Goal: Task Accomplishment & Management: Complete application form

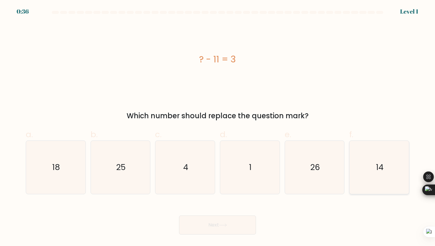
click at [364, 160] on icon "14" at bounding box center [379, 167] width 53 height 53
click at [218, 127] on input "f. 14" at bounding box center [218, 125] width 0 height 4
radio input "true"
click at [229, 223] on button "Next" at bounding box center [217, 225] width 77 height 19
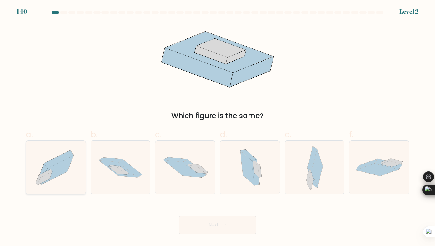
click at [56, 154] on icon at bounding box center [56, 168] width 60 height 52
click at [218, 127] on input "a." at bounding box center [218, 125] width 0 height 4
radio input "true"
click at [201, 228] on button "Next" at bounding box center [217, 225] width 77 height 19
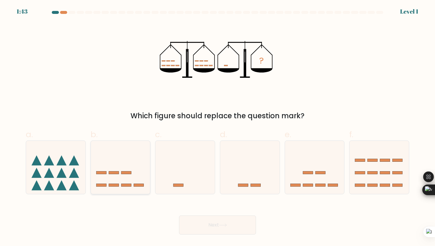
click at [128, 163] on icon at bounding box center [121, 167] width 60 height 49
click at [218, 127] on input "b." at bounding box center [218, 125] width 0 height 4
radio input "true"
click at [181, 171] on icon at bounding box center [186, 167] width 60 height 49
click at [218, 127] on input "c." at bounding box center [218, 125] width 0 height 4
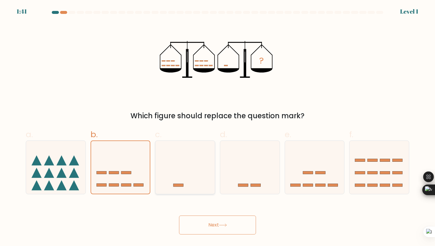
radio input "true"
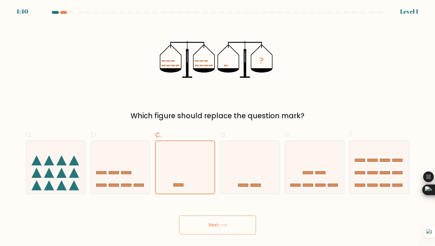
click at [231, 221] on button "Next" at bounding box center [217, 225] width 77 height 19
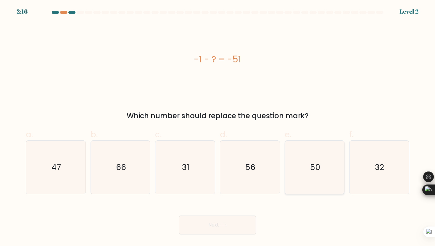
click at [294, 159] on icon "50" at bounding box center [314, 167] width 53 height 53
click at [218, 127] on input "e. 50" at bounding box center [218, 125] width 0 height 4
radio input "true"
click at [216, 226] on button "Next" at bounding box center [217, 225] width 77 height 19
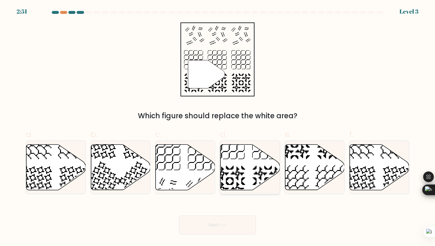
click at [237, 153] on icon at bounding box center [251, 168] width 60 height 46
click at [218, 127] on input "d." at bounding box center [218, 125] width 0 height 4
radio input "true"
click at [216, 218] on button "Next" at bounding box center [217, 225] width 77 height 19
click at [217, 225] on button "Next" at bounding box center [217, 225] width 77 height 19
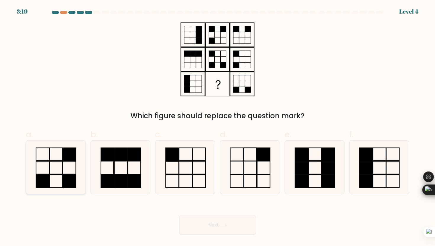
click at [72, 158] on rect at bounding box center [69, 154] width 13 height 13
click at [218, 127] on input "a." at bounding box center [218, 125] width 0 height 4
radio input "true"
click at [215, 229] on button "Next" at bounding box center [217, 225] width 77 height 19
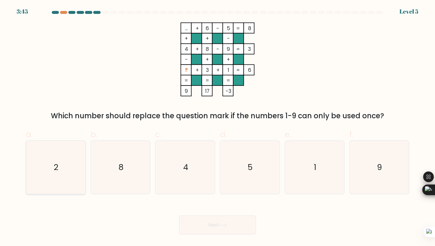
click at [60, 160] on icon "2" at bounding box center [55, 167] width 53 height 53
click at [218, 127] on input "a. 2" at bounding box center [218, 125] width 0 height 4
radio input "true"
click at [195, 226] on button "Next" at bounding box center [217, 225] width 77 height 19
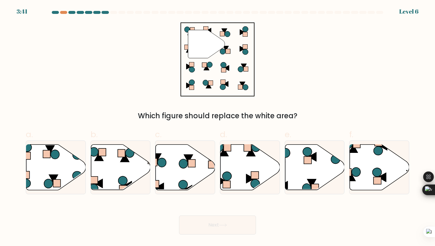
click at [210, 223] on button "Next" at bounding box center [217, 225] width 77 height 19
click at [371, 175] on icon at bounding box center [380, 168] width 60 height 46
click at [218, 127] on input "f." at bounding box center [218, 125] width 0 height 4
radio input "true"
click at [197, 236] on body "4:15 Level 6" at bounding box center [217, 123] width 435 height 246
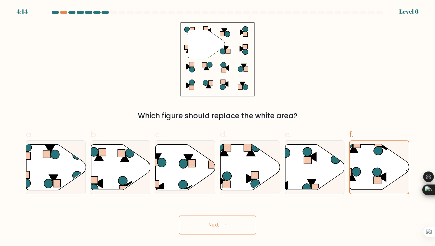
click at [204, 232] on button "Next" at bounding box center [217, 225] width 77 height 19
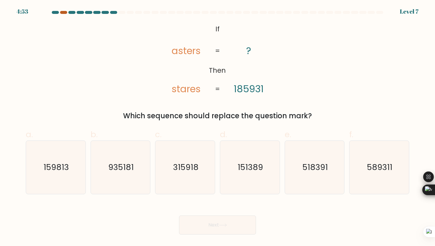
click at [64, 12] on div at bounding box center [63, 12] width 7 height 3
click at [63, 12] on div at bounding box center [63, 12] width 7 height 3
click at [121, 171] on text "935181" at bounding box center [120, 167] width 25 height 11
click at [218, 127] on input "b. 935181" at bounding box center [218, 125] width 0 height 4
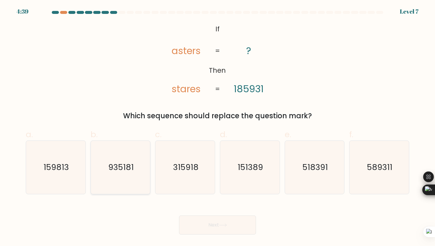
radio input "true"
click at [198, 217] on button "Next" at bounding box center [217, 225] width 77 height 19
click at [221, 226] on icon at bounding box center [223, 225] width 8 height 3
click at [226, 222] on button "Next" at bounding box center [217, 225] width 77 height 19
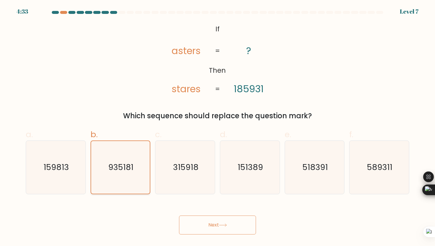
click at [120, 146] on icon "935181" at bounding box center [120, 167] width 53 height 53
click at [218, 127] on input "b. 935181" at bounding box center [218, 125] width 0 height 4
click at [199, 226] on button "Next" at bounding box center [217, 225] width 77 height 19
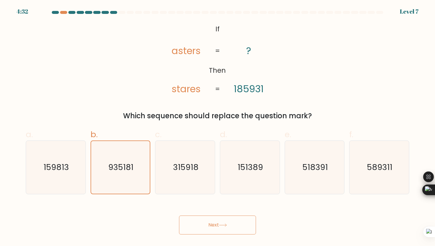
click at [199, 226] on button "Next" at bounding box center [217, 225] width 77 height 19
click at [171, 167] on icon "315918" at bounding box center [185, 167] width 53 height 53
click at [218, 127] on input "c. 315918" at bounding box center [218, 125] width 0 height 4
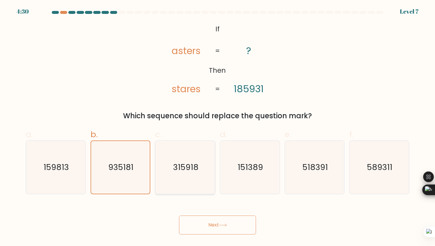
radio input "true"
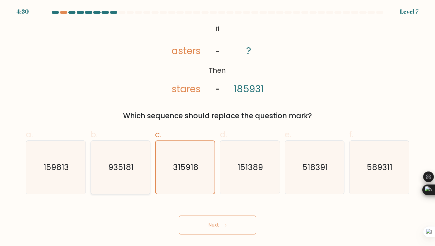
click at [118, 158] on icon "935181" at bounding box center [120, 167] width 53 height 53
click at [218, 127] on input "b. 935181" at bounding box center [218, 125] width 0 height 4
radio input "true"
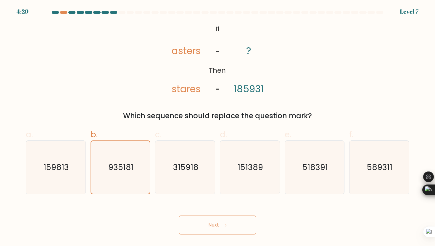
click at [193, 225] on button "Next" at bounding box center [217, 225] width 77 height 19
click at [229, 227] on button "Next" at bounding box center [217, 225] width 77 height 19
click at [168, 170] on icon "315918" at bounding box center [185, 167] width 53 height 53
click at [218, 127] on input "c. 315918" at bounding box center [218, 125] width 0 height 4
radio input "true"
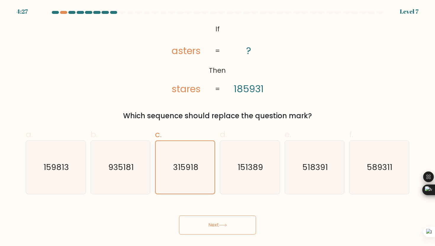
click at [196, 224] on button "Next" at bounding box center [217, 225] width 77 height 19
click at [245, 189] on icon "151389" at bounding box center [249, 167] width 53 height 53
click at [218, 127] on input "d. 151389" at bounding box center [218, 125] width 0 height 4
radio input "true"
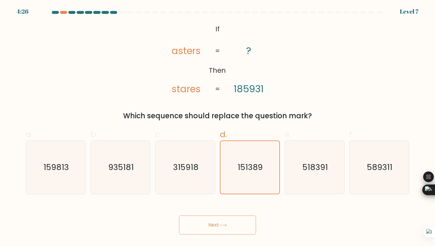
click at [231, 223] on button "Next" at bounding box center [217, 225] width 77 height 19
click at [44, 154] on icon "159813" at bounding box center [55, 167] width 53 height 53
click at [218, 127] on input "a. 159813" at bounding box center [218, 125] width 0 height 4
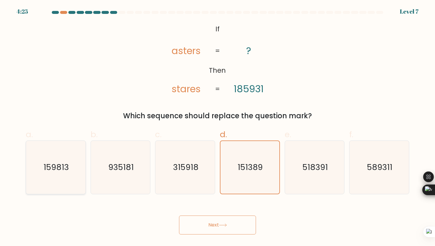
radio input "true"
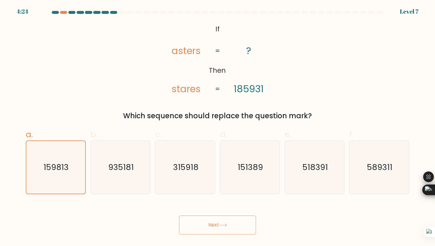
click at [231, 227] on button "Next" at bounding box center [217, 225] width 77 height 19
click at [344, 171] on div "518391" at bounding box center [315, 168] width 60 height 54
click at [218, 127] on input "e. 518391" at bounding box center [218, 125] width 0 height 4
radio input "true"
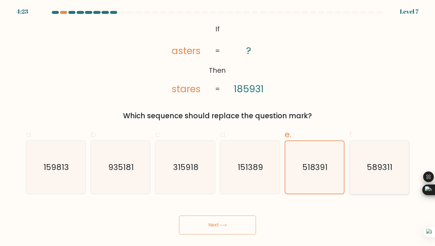
click at [358, 171] on icon "589311" at bounding box center [379, 167] width 53 height 53
click at [218, 127] on input "f. 589311" at bounding box center [218, 125] width 0 height 4
radio input "true"
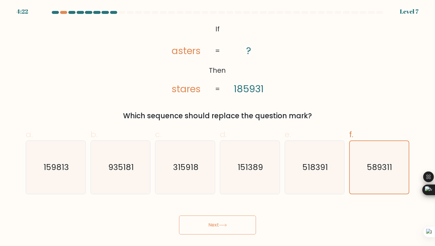
click at [222, 225] on icon at bounding box center [223, 225] width 8 height 3
click at [190, 179] on icon "315918" at bounding box center [185, 167] width 53 height 53
click at [218, 127] on input "c. 315918" at bounding box center [218, 125] width 0 height 4
radio input "true"
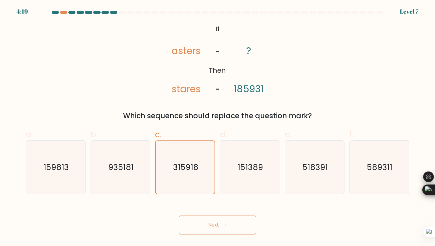
click at [198, 221] on button "Next" at bounding box center [217, 225] width 77 height 19
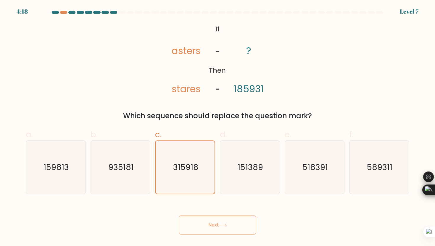
click at [198, 221] on button "Next" at bounding box center [217, 225] width 77 height 19
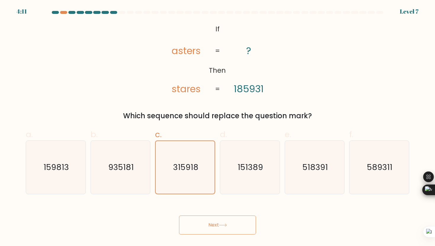
click at [205, 232] on button "Next" at bounding box center [217, 225] width 77 height 19
click at [205, 233] on button "Next" at bounding box center [217, 225] width 77 height 19
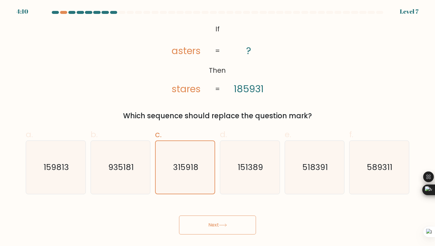
click at [205, 233] on button "Next" at bounding box center [217, 225] width 77 height 19
click at [205, 234] on button "Next" at bounding box center [217, 225] width 77 height 19
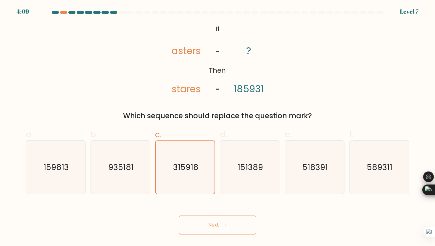
click at [205, 234] on button "Next" at bounding box center [217, 225] width 77 height 19
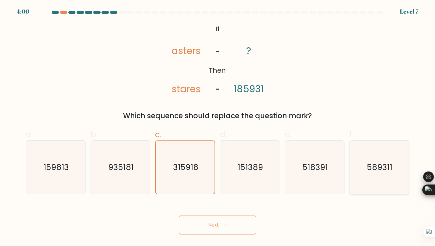
click at [369, 177] on icon "589311" at bounding box center [379, 167] width 53 height 53
click at [218, 127] on input "f. 589311" at bounding box center [218, 125] width 0 height 4
radio input "true"
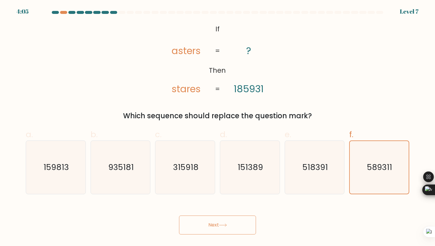
click at [219, 225] on button "Next" at bounding box center [217, 225] width 77 height 19
click at [302, 172] on icon "518391" at bounding box center [314, 167] width 53 height 53
click at [218, 127] on input "e. 518391" at bounding box center [218, 125] width 0 height 4
radio input "true"
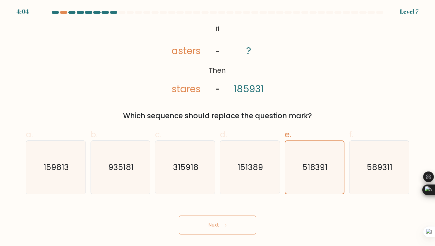
click at [227, 226] on icon at bounding box center [223, 225] width 8 height 3
click at [242, 169] on text "151389" at bounding box center [250, 167] width 25 height 11
click at [218, 127] on input "d. 151389" at bounding box center [218, 125] width 0 height 4
radio input "true"
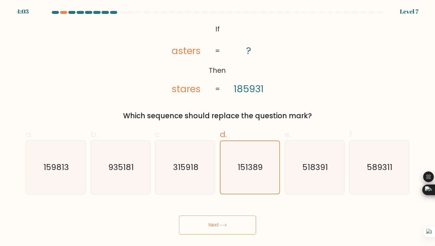
click at [221, 222] on button "Next" at bounding box center [217, 225] width 77 height 19
click at [32, 161] on icon "159813" at bounding box center [55, 167] width 53 height 53
click at [218, 127] on input "a. 159813" at bounding box center [218, 125] width 0 height 4
radio input "true"
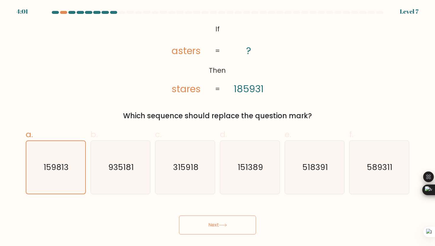
click at [200, 228] on button "Next" at bounding box center [217, 225] width 77 height 19
click at [130, 163] on text "935181" at bounding box center [120, 167] width 25 height 11
click at [218, 127] on input "b. 935181" at bounding box center [218, 125] width 0 height 4
radio input "true"
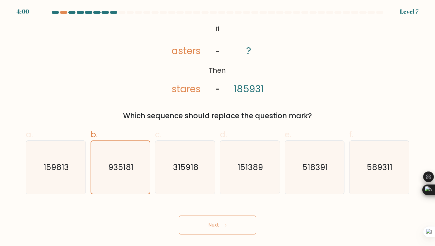
click at [183, 219] on button "Next" at bounding box center [217, 225] width 77 height 19
click at [181, 177] on icon "315918" at bounding box center [185, 167] width 53 height 53
click at [218, 127] on input "c. 315918" at bounding box center [218, 125] width 0 height 4
radio input "true"
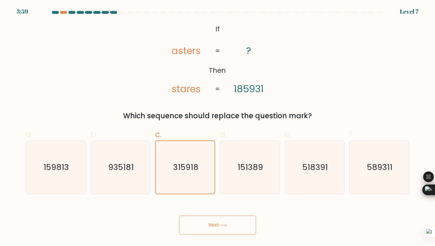
click at [193, 224] on button "Next" at bounding box center [217, 225] width 77 height 19
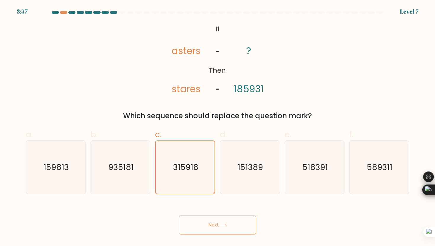
drag, startPoint x: 193, startPoint y: 224, endPoint x: 122, endPoint y: 14, distance: 221.4
click at [122, 14] on form "If ?" at bounding box center [217, 123] width 435 height 224
click at [122, 14] on div at bounding box center [217, 13] width 391 height 5
click at [130, 14] on div at bounding box center [130, 12] width 7 height 3
click at [114, 12] on div at bounding box center [113, 12] width 7 height 3
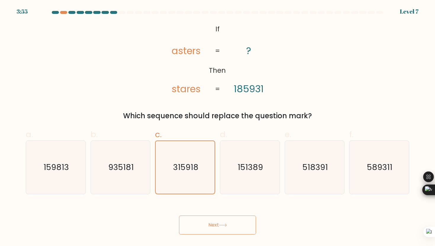
click at [94, 12] on div at bounding box center [96, 12] width 7 height 3
drag, startPoint x: 82, startPoint y: 12, endPoint x: 61, endPoint y: 12, distance: 21.0
click at [80, 12] on div at bounding box center [80, 12] width 7 height 3
drag, startPoint x: 61, startPoint y: 12, endPoint x: 71, endPoint y: 12, distance: 10.4
click at [71, 13] on at bounding box center [217, 12] width 333 height 3
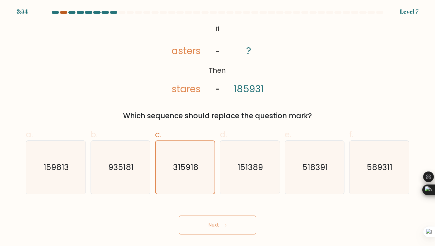
click at [64, 12] on div at bounding box center [63, 12] width 7 height 3
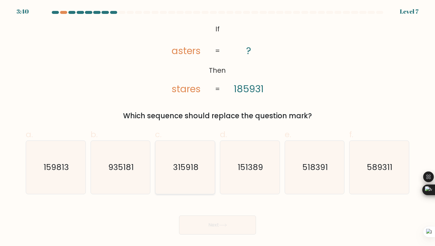
click at [182, 169] on text "315918" at bounding box center [185, 167] width 25 height 11
click at [218, 127] on input "c. 315918" at bounding box center [218, 125] width 0 height 4
radio input "true"
click at [138, 171] on icon "935181" at bounding box center [120, 167] width 53 height 53
click at [218, 127] on input "b. 935181" at bounding box center [218, 125] width 0 height 4
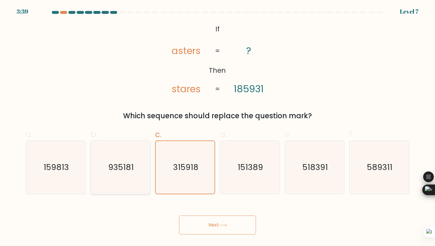
radio input "true"
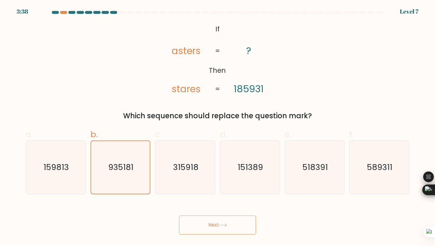
click at [222, 226] on icon at bounding box center [223, 225] width 8 height 3
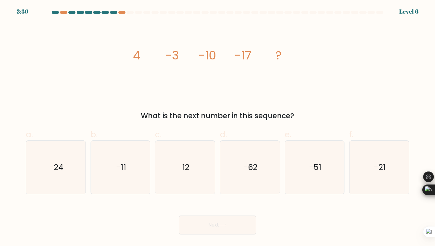
click at [222, 226] on icon at bounding box center [223, 225] width 8 height 3
click at [53, 160] on icon "-24" at bounding box center [55, 167] width 53 height 53
click at [218, 127] on input "a. -24" at bounding box center [218, 125] width 0 height 4
radio input "true"
click at [196, 223] on button "Next" at bounding box center [217, 225] width 77 height 19
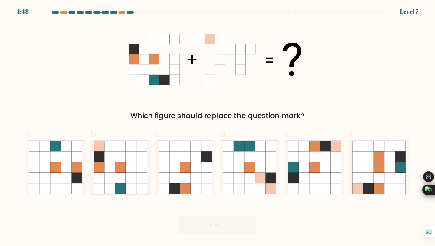
click at [114, 163] on icon at bounding box center [110, 167] width 11 height 11
click at [218, 127] on input "b." at bounding box center [218, 125] width 0 height 4
radio input "true"
click at [250, 186] on icon at bounding box center [250, 189] width 11 height 11
click at [218, 127] on input "d." at bounding box center [218, 125] width 0 height 4
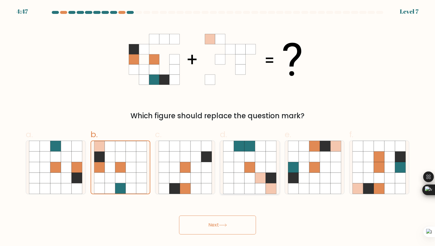
radio input "true"
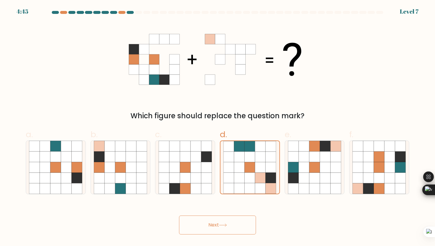
click at [221, 220] on button "Next" at bounding box center [217, 225] width 77 height 19
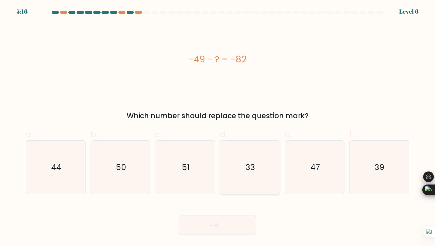
click at [240, 156] on icon "33" at bounding box center [249, 167] width 53 height 53
click at [218, 127] on input "d. 33" at bounding box center [218, 125] width 0 height 4
radio input "true"
click at [226, 225] on icon at bounding box center [223, 225] width 8 height 3
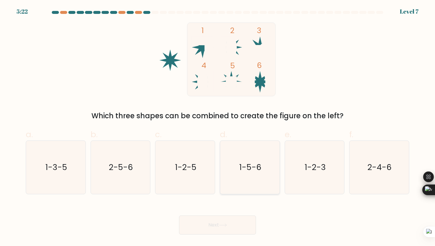
click at [243, 155] on icon "1-5-6" at bounding box center [249, 167] width 53 height 53
click at [218, 127] on input "d. 1-5-6" at bounding box center [218, 125] width 0 height 4
radio input "true"
click at [218, 232] on button "Next" at bounding box center [217, 225] width 77 height 19
click at [228, 222] on button "Next" at bounding box center [217, 225] width 77 height 19
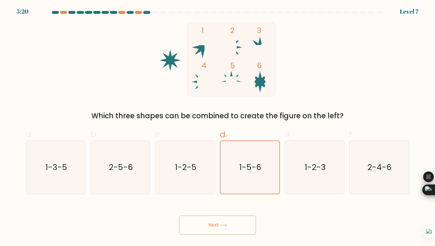
click at [228, 222] on button "Next" at bounding box center [217, 225] width 77 height 19
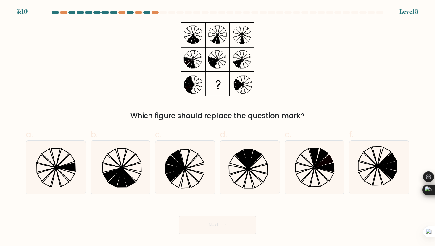
click at [228, 222] on button "Next" at bounding box center [217, 225] width 77 height 19
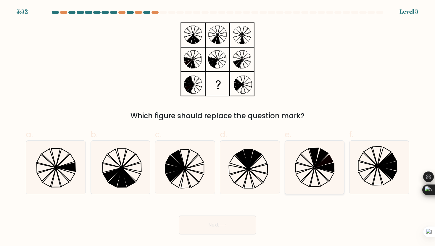
click at [305, 168] on icon at bounding box center [314, 167] width 53 height 53
click at [218, 127] on input "e." at bounding box center [218, 125] width 0 height 4
radio input "true"
click at [226, 225] on icon at bounding box center [223, 225] width 8 height 3
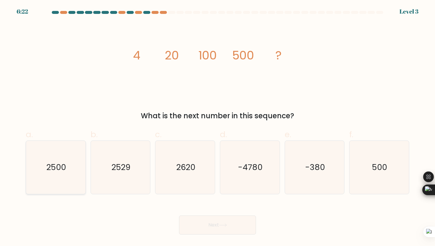
click at [52, 147] on icon "2500" at bounding box center [55, 167] width 53 height 53
click at [218, 127] on input "a. 2500" at bounding box center [218, 125] width 0 height 4
radio input "true"
click at [192, 226] on button "Next" at bounding box center [217, 225] width 77 height 19
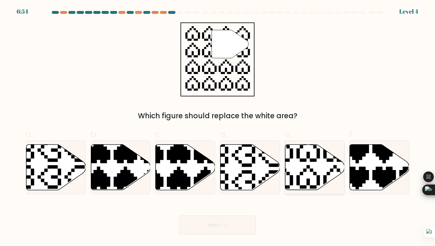
click at [304, 173] on icon at bounding box center [315, 168] width 60 height 46
click at [218, 127] on input "e." at bounding box center [218, 125] width 0 height 4
radio input "true"
click at [227, 231] on button "Next" at bounding box center [217, 225] width 77 height 19
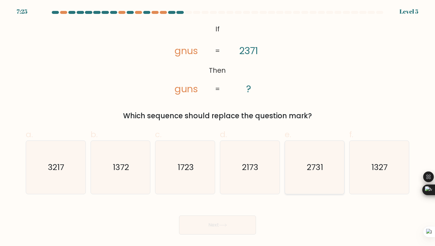
click at [327, 174] on icon "2731" at bounding box center [314, 167] width 53 height 53
click at [218, 127] on input "e. 2731" at bounding box center [218, 125] width 0 height 4
radio input "true"
click at [238, 220] on button "Next" at bounding box center [217, 225] width 77 height 19
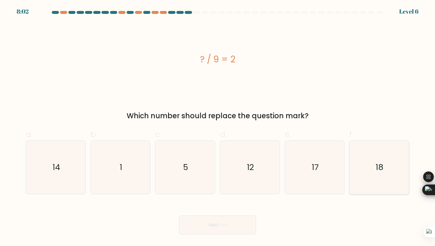
click at [392, 166] on icon "18" at bounding box center [379, 167] width 53 height 53
click at [218, 127] on input "f. 18" at bounding box center [218, 125] width 0 height 4
radio input "true"
click at [224, 227] on button "Next" at bounding box center [217, 225] width 77 height 19
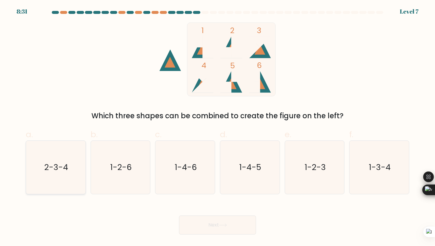
click at [85, 178] on div "2-3-4" at bounding box center [56, 168] width 60 height 54
click at [218, 127] on input "a. 2-3-4" at bounding box center [218, 125] width 0 height 4
radio input "true"
click at [112, 171] on text "1-2-6" at bounding box center [121, 167] width 22 height 11
click at [218, 127] on input "b. 1-2-6" at bounding box center [218, 125] width 0 height 4
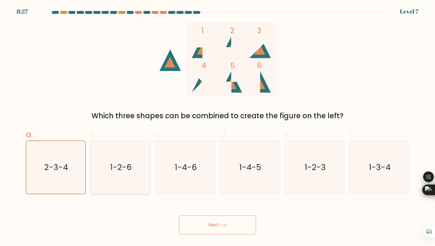
radio input "true"
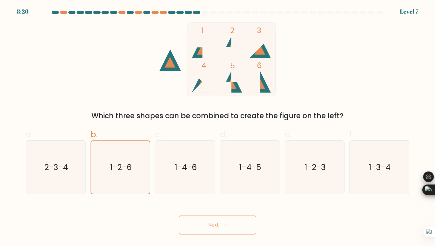
click at [215, 223] on button "Next" at bounding box center [217, 225] width 77 height 19
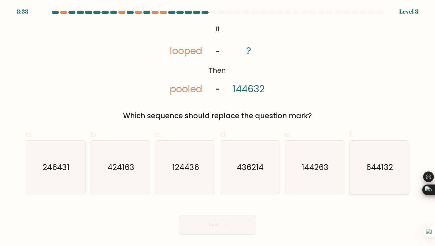
click at [370, 153] on icon "644132" at bounding box center [379, 167] width 53 height 53
click at [218, 127] on input "f. 644132" at bounding box center [218, 125] width 0 height 4
radio input "true"
click at [249, 225] on button "Next" at bounding box center [217, 225] width 77 height 19
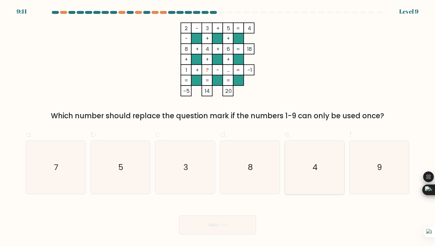
click at [306, 186] on icon "4" at bounding box center [314, 167] width 53 height 53
click at [218, 127] on input "e. 4" at bounding box center [218, 125] width 0 height 4
radio input "true"
click at [228, 228] on button "Next" at bounding box center [217, 225] width 77 height 19
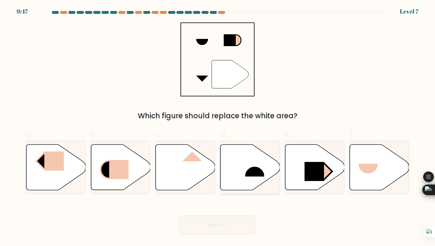
click at [236, 162] on icon at bounding box center [251, 168] width 60 height 46
click at [218, 127] on input "d." at bounding box center [218, 125] width 0 height 4
radio input "true"
click at [297, 179] on icon at bounding box center [315, 168] width 60 height 46
click at [218, 127] on input "e." at bounding box center [218, 125] width 0 height 4
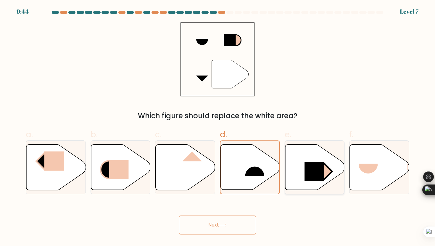
radio input "true"
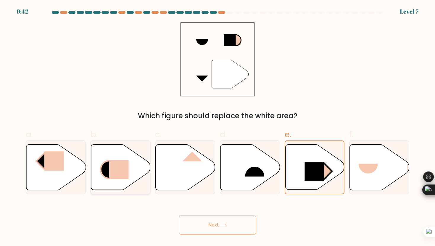
click at [117, 148] on icon at bounding box center [121, 168] width 60 height 46
click at [218, 127] on input "b." at bounding box center [218, 125] width 0 height 4
radio input "true"
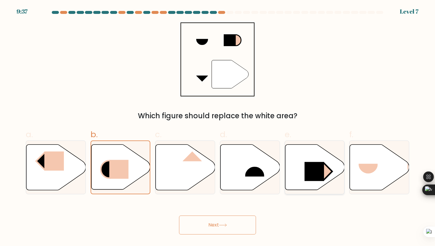
click at [313, 178] on rect at bounding box center [315, 171] width 20 height 19
click at [218, 127] on input "e." at bounding box center [218, 125] width 0 height 4
radio input "true"
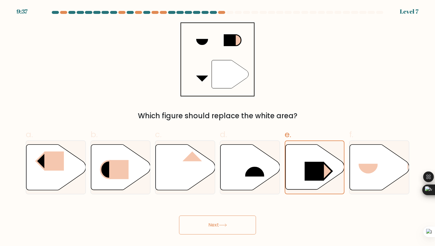
click at [227, 225] on icon at bounding box center [222, 225] width 7 height 3
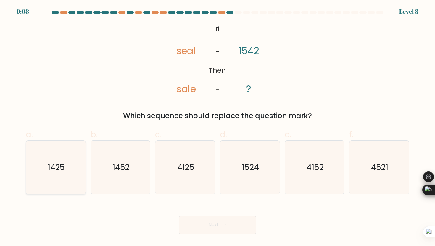
click at [81, 164] on icon "1425" at bounding box center [55, 167] width 53 height 53
click at [218, 127] on input "a. 1425" at bounding box center [218, 125] width 0 height 4
radio input "true"
click at [230, 222] on button "Next" at bounding box center [217, 225] width 77 height 19
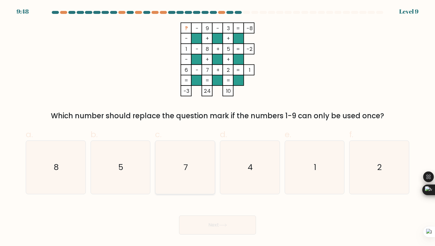
click at [170, 152] on icon "7" at bounding box center [185, 167] width 53 height 53
click at [218, 127] on input "c. 7" at bounding box center [218, 125] width 0 height 4
radio input "true"
click at [223, 222] on button "Next" at bounding box center [217, 225] width 77 height 19
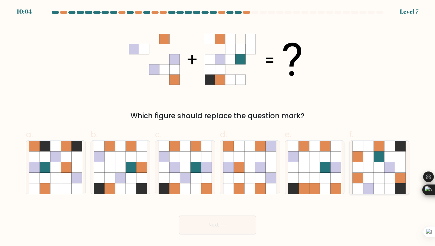
click at [383, 173] on icon at bounding box center [379, 178] width 11 height 11
click at [218, 127] on input "f." at bounding box center [218, 125] width 0 height 4
radio input "true"
click at [223, 227] on icon at bounding box center [223, 225] width 8 height 3
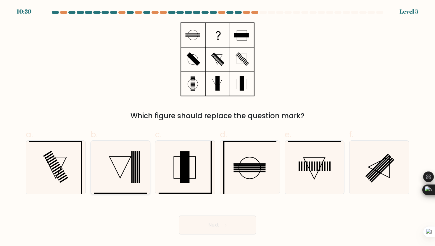
click at [134, 160] on rect at bounding box center [133, 167] width 1 height 32
click at [218, 127] on input "b." at bounding box center [218, 125] width 0 height 4
radio input "true"
click at [216, 231] on button "Next" at bounding box center [217, 225] width 77 height 19
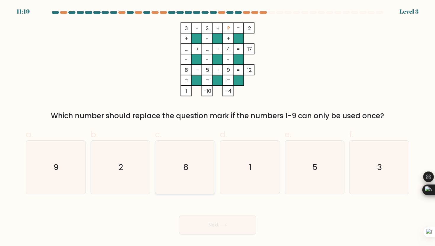
click at [176, 185] on icon "8" at bounding box center [185, 167] width 53 height 53
click at [218, 127] on input "c. 8" at bounding box center [218, 125] width 0 height 4
radio input "true"
click at [196, 225] on button "Next" at bounding box center [217, 225] width 77 height 19
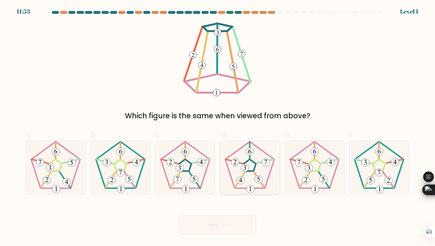
click at [227, 157] on icon at bounding box center [249, 167] width 53 height 53
click at [218, 127] on input "d." at bounding box center [218, 125] width 0 height 4
radio input "true"
click at [219, 244] on body "11:53 Level 1" at bounding box center [217, 123] width 435 height 246
click at [219, 229] on button "Next" at bounding box center [217, 225] width 77 height 19
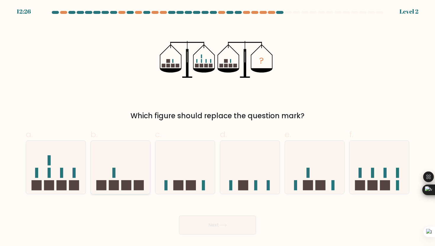
click at [117, 157] on icon at bounding box center [121, 167] width 60 height 49
click at [218, 127] on input "b." at bounding box center [218, 125] width 0 height 4
radio input "true"
click at [201, 221] on button "Next" at bounding box center [217, 225] width 77 height 19
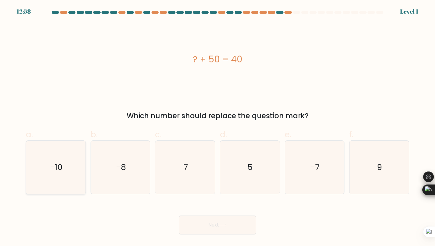
click at [38, 172] on icon "-10" at bounding box center [55, 167] width 53 height 53
click at [218, 127] on input "a. -10" at bounding box center [218, 125] width 0 height 4
radio input "true"
click at [205, 228] on button "Next" at bounding box center [217, 225] width 77 height 19
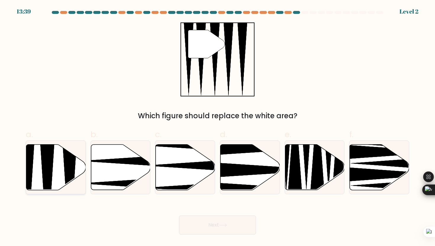
click at [63, 163] on icon at bounding box center [56, 168] width 60 height 46
click at [218, 127] on input "a." at bounding box center [218, 125] width 0 height 4
radio input "true"
click at [219, 225] on button "Next" at bounding box center [217, 225] width 77 height 19
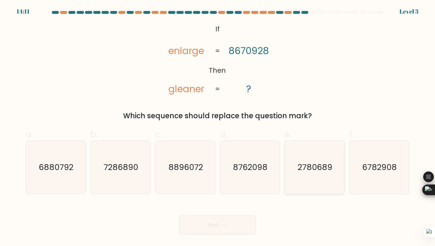
click at [310, 160] on icon "2780689" at bounding box center [314, 167] width 53 height 53
click at [218, 127] on input "e. 2780689" at bounding box center [218, 125] width 0 height 4
radio input "true"
click at [224, 230] on button "Next" at bounding box center [217, 225] width 77 height 19
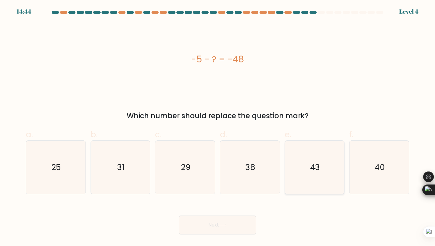
click at [314, 165] on text "43" at bounding box center [315, 167] width 10 height 11
click at [218, 127] on input "e. 43" at bounding box center [218, 125] width 0 height 4
radio input "true"
click at [224, 225] on icon at bounding box center [223, 225] width 8 height 3
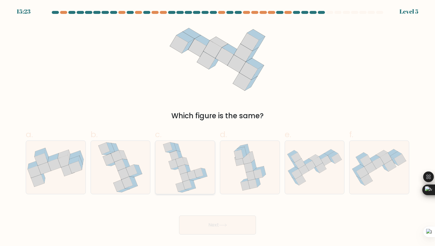
click at [181, 177] on icon at bounding box center [184, 177] width 9 height 9
click at [218, 127] on input "c." at bounding box center [218, 125] width 0 height 4
radio input "true"
click at [198, 215] on div "Next" at bounding box center [217, 218] width 391 height 33
click at [203, 229] on button "Next" at bounding box center [217, 225] width 77 height 19
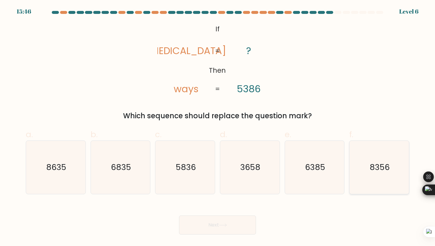
click at [378, 145] on icon "8356" at bounding box center [379, 167] width 53 height 53
click at [218, 127] on input "f. 8356" at bounding box center [218, 125] width 0 height 4
radio input "true"
click at [227, 223] on button "Next" at bounding box center [217, 225] width 77 height 19
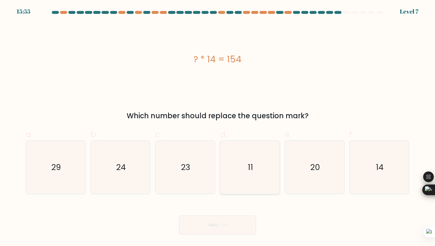
click at [240, 169] on icon "11" at bounding box center [249, 167] width 53 height 53
click at [218, 127] on input "d. 11" at bounding box center [218, 125] width 0 height 4
radio input "true"
click at [225, 236] on body "15:54 Level 7" at bounding box center [217, 123] width 435 height 246
click at [227, 227] on icon at bounding box center [223, 225] width 8 height 3
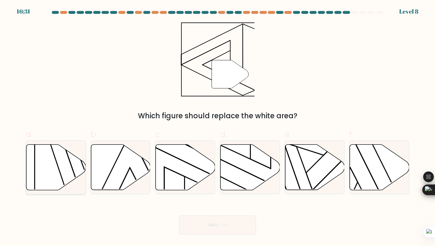
click at [56, 174] on icon at bounding box center [56, 168] width 60 height 46
click at [218, 127] on input "a." at bounding box center [218, 125] width 0 height 4
radio input "true"
click at [208, 224] on button "Next" at bounding box center [217, 225] width 77 height 19
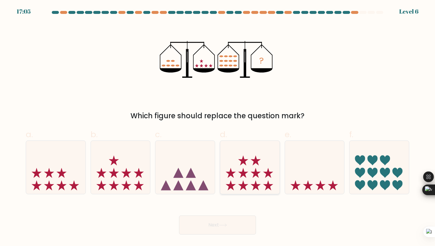
click at [245, 157] on icon at bounding box center [250, 167] width 60 height 49
click at [218, 127] on input "d." at bounding box center [218, 125] width 0 height 4
radio input "true"
click at [231, 231] on button "Next" at bounding box center [217, 225] width 77 height 19
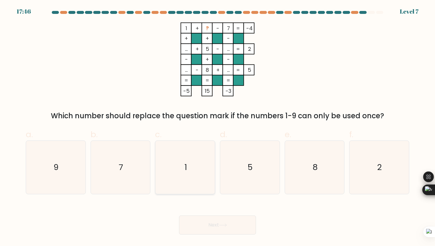
click at [190, 172] on icon "1" at bounding box center [185, 167] width 53 height 53
click at [218, 127] on input "c. 1" at bounding box center [218, 125] width 0 height 4
radio input "true"
click at [208, 227] on button "Next" at bounding box center [217, 225] width 77 height 19
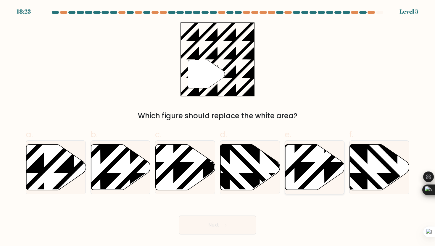
click at [327, 168] on icon at bounding box center [295, 192] width 120 height 120
click at [218, 127] on input "e." at bounding box center [218, 125] width 0 height 4
radio input "true"
click at [56, 178] on icon at bounding box center [56, 168] width 60 height 46
click at [218, 127] on input "a." at bounding box center [218, 125] width 0 height 4
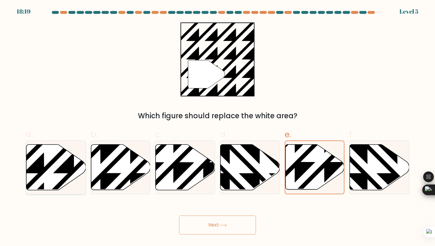
radio input "true"
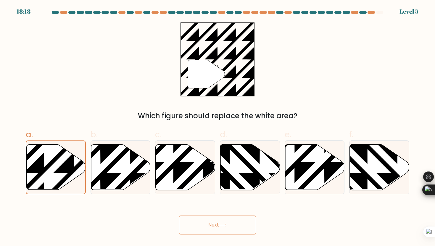
drag, startPoint x: 215, startPoint y: 227, endPoint x: 215, endPoint y: 224, distance: 3.0
click at [215, 225] on button "Next" at bounding box center [217, 225] width 77 height 19
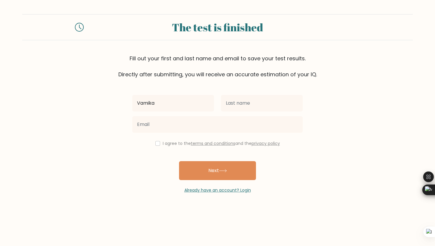
type input "Vamika"
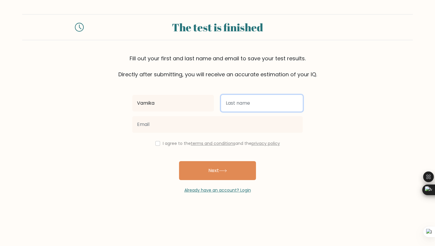
click at [260, 99] on input "text" at bounding box center [262, 103] width 82 height 17
type input "Chopra"
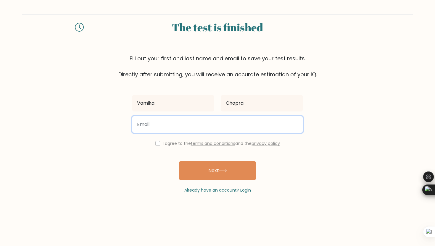
click at [198, 128] on input "email" at bounding box center [217, 124] width 171 height 17
type input "vamika.chopra@obero"
type input "chopravamika30@gmail.com"
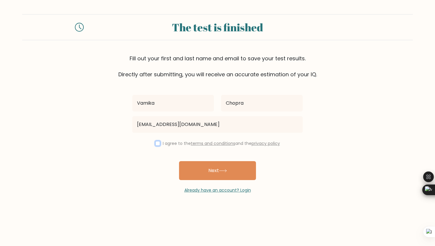
click at [157, 144] on input "checkbox" at bounding box center [158, 143] width 5 height 5
checkbox input "true"
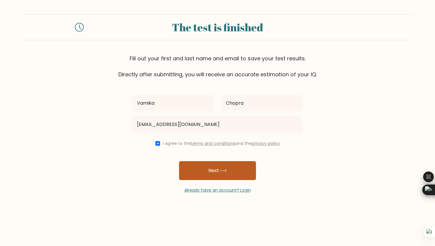
click at [223, 177] on button "Next" at bounding box center [217, 170] width 77 height 19
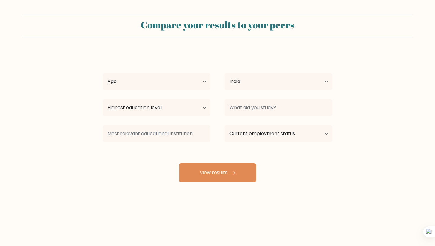
select select "IN"
click at [183, 78] on select "Age Under [DEMOGRAPHIC_DATA] [DEMOGRAPHIC_DATA] [DEMOGRAPHIC_DATA] [DEMOGRAPHIC…" at bounding box center [157, 81] width 108 height 17
select select "min_18"
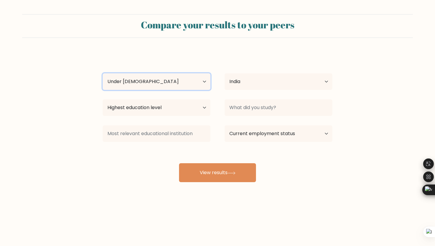
click at [103, 73] on select "Age Under [DEMOGRAPHIC_DATA] [DEMOGRAPHIC_DATA] [DEMOGRAPHIC_DATA] [DEMOGRAPHIC…" at bounding box center [157, 81] width 108 height 17
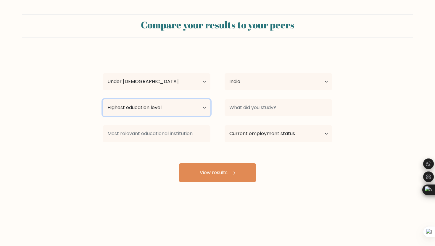
click at [203, 108] on select "Highest education level No schooling Primary Lower Secondary Upper Secondary Oc…" at bounding box center [157, 108] width 108 height 17
select select "upper_secondary"
click at [103, 100] on select "Highest education level No schooling Primary Lower Secondary Upper Secondary Oc…" at bounding box center [157, 108] width 108 height 17
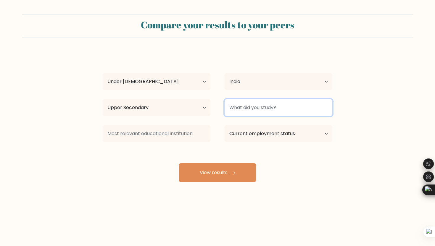
click at [235, 107] on input at bounding box center [279, 108] width 108 height 17
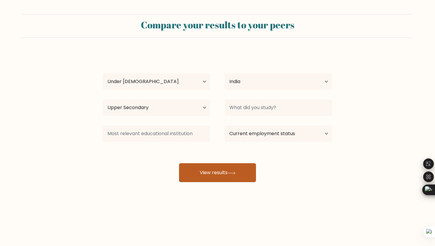
click at [212, 178] on button "View results" at bounding box center [217, 172] width 77 height 19
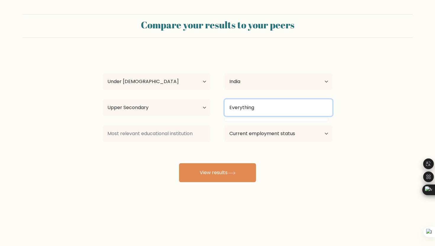
type input "Everything"
click at [179, 163] on button "View results" at bounding box center [217, 172] width 77 height 19
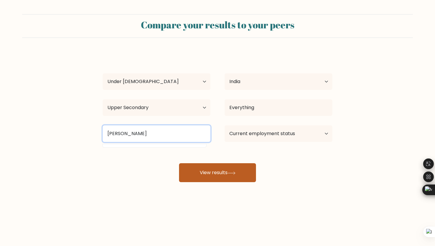
type input "Oberoi"
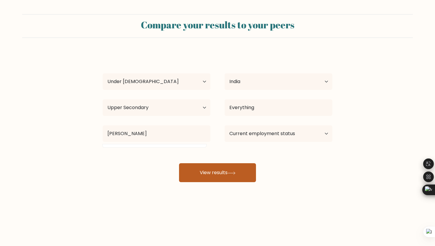
click at [229, 174] on button "View results" at bounding box center [217, 172] width 77 height 19
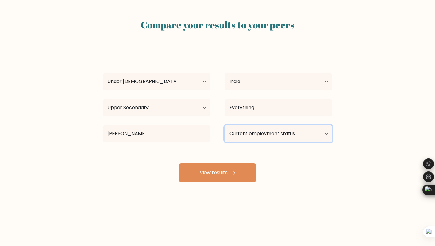
click at [274, 139] on select "Current employment status Employed Student Retired Other / prefer not to answer" at bounding box center [279, 134] width 108 height 17
select select "student"
click at [225, 126] on select "Current employment status Employed Student Retired Other / prefer not to answer" at bounding box center [279, 134] width 108 height 17
